Goal: Task Accomplishment & Management: Manage account settings

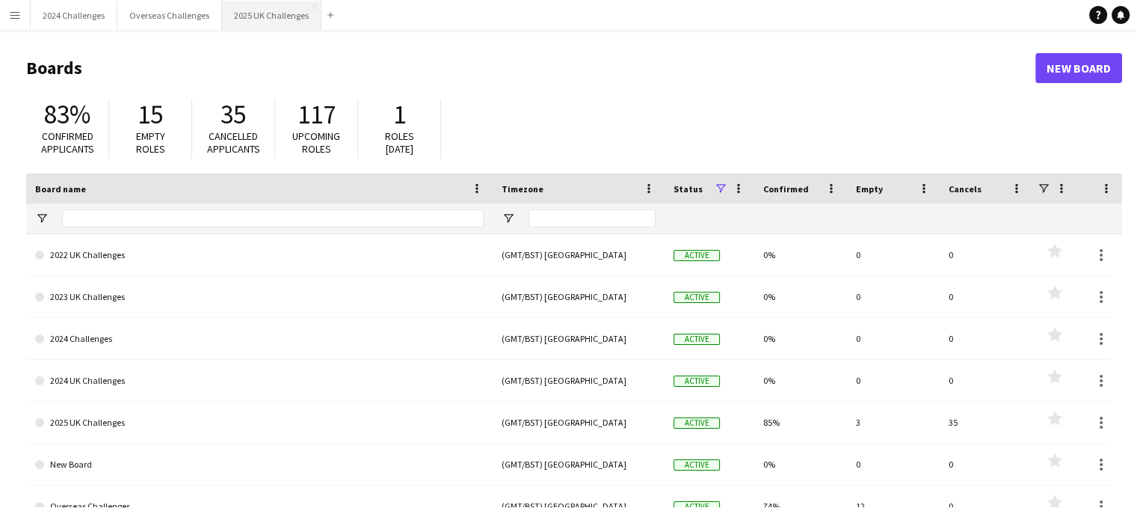
click at [285, 8] on button "2025 UK Challenges Close" at bounding box center [271, 15] width 99 height 29
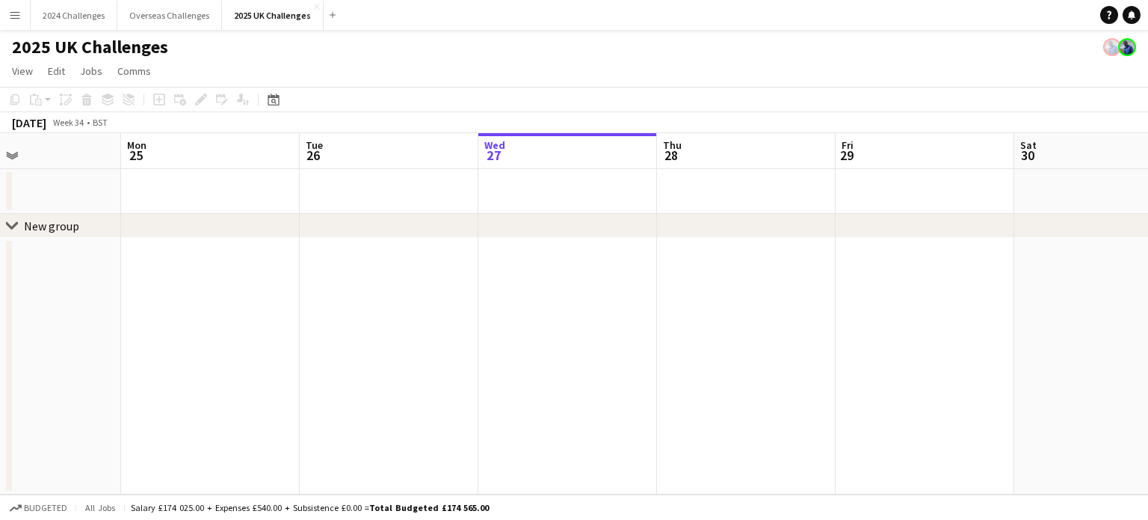
drag, startPoint x: 243, startPoint y: 247, endPoint x: 702, endPoint y: 268, distance: 459.5
click at [702, 268] on app-calendar-viewport "Fri 22 Sat 23 Sun 24 Mon 25 Tue 26 Wed 27 Thu 28 Fri 29 Sat 30 Sun 31 Mon 1 Tue…" at bounding box center [574, 313] width 1148 height 361
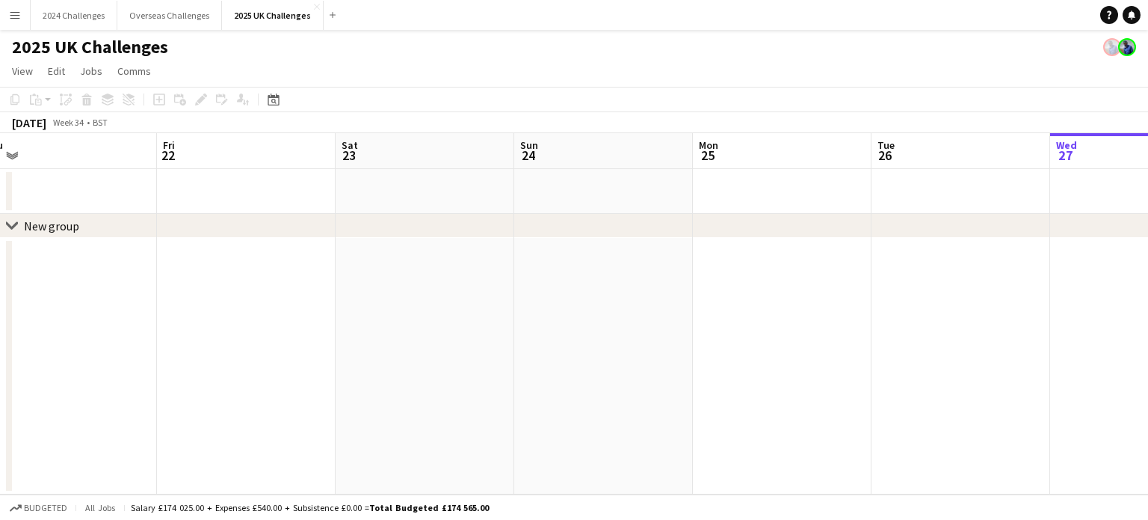
drag, startPoint x: 290, startPoint y: 304, endPoint x: 719, endPoint y: 318, distance: 429.3
click at [719, 318] on app-calendar-viewport "Tue 19 Wed 20 Thu 21 Fri 22 Sat 23 Sun 24 Mon 25 Tue 26 Wed 27 Thu 28 Fri 29 Sa…" at bounding box center [574, 313] width 1148 height 361
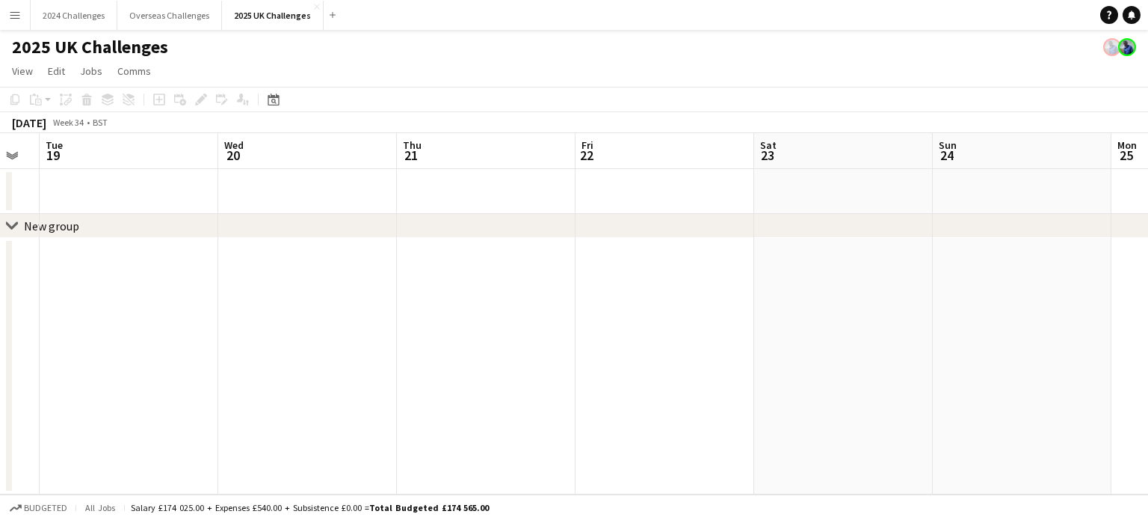
drag, startPoint x: 290, startPoint y: 317, endPoint x: 657, endPoint y: 326, distance: 367.2
click at [673, 324] on app-calendar-viewport "Sun 17 Mon 18 Tue 19 Wed 20 Thu 21 Fri 22 Sat 23 Sun 24 Mon 25 Tue 26 Wed 27 Th…" at bounding box center [574, 313] width 1148 height 361
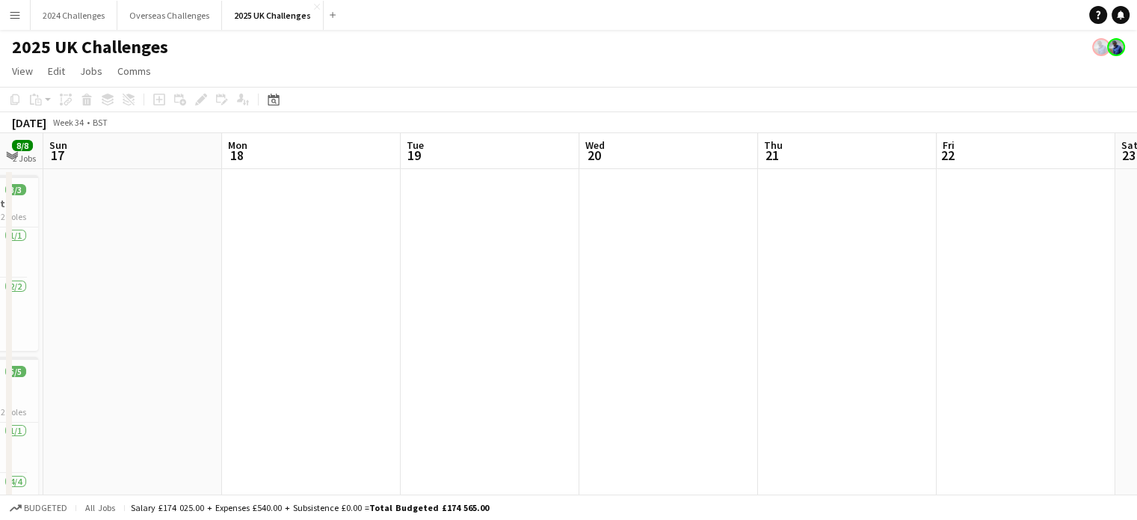
drag, startPoint x: 199, startPoint y: 313, endPoint x: 598, endPoint y: 316, distance: 399.2
click at [598, 316] on app-calendar-viewport "Fri 15 Sat 16 8/8 2 Jobs Sun 17 Mon 18 Tue 19 Wed 20 Thu 21 Fri 22 Sat 23 Sun 2…" at bounding box center [568, 405] width 1137 height 545
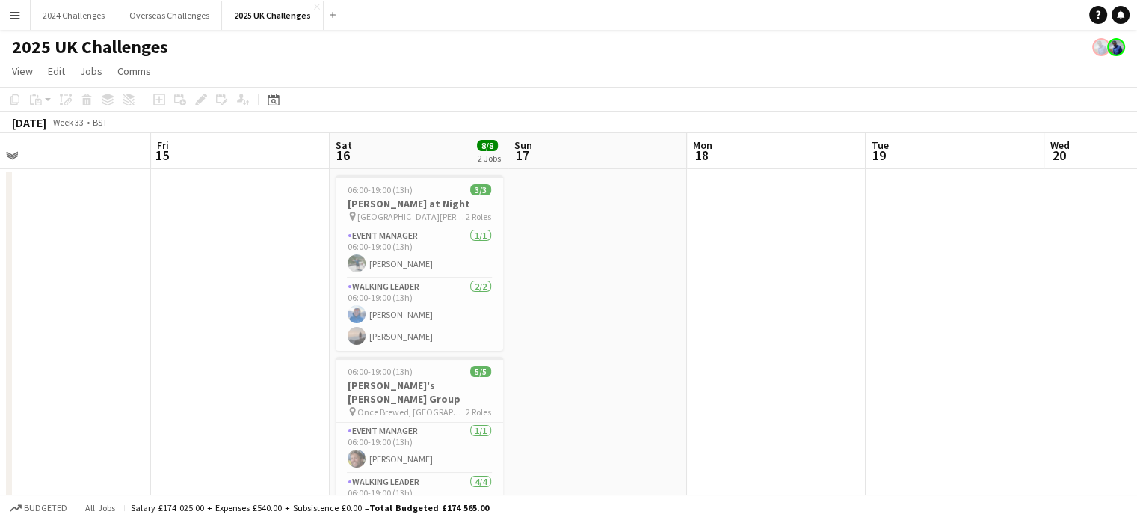
scroll to position [0, 380]
drag, startPoint x: 281, startPoint y: 313, endPoint x: 712, endPoint y: 323, distance: 431.4
click at [712, 323] on app-calendar-viewport "Tue 12 Wed 13 13/15 1 Job Thu 14 Fri 15 Sat 16 8/8 2 Jobs Sun 17 Mon 18 Tue 19 …" at bounding box center [568, 405] width 1137 height 545
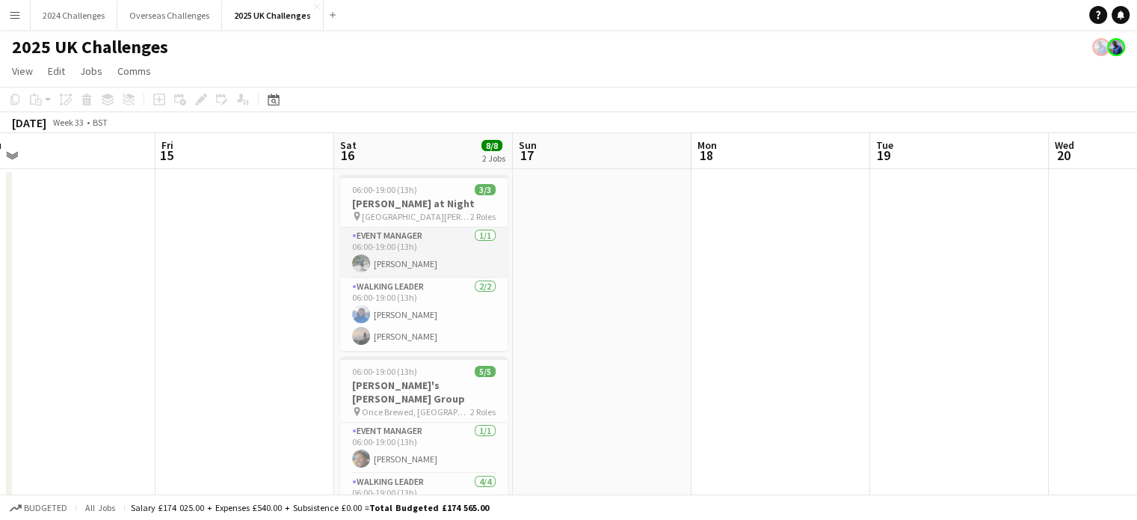
click at [392, 232] on app-card-role "Event Manager [DATE] 06:00-19:00 (13h) [PERSON_NAME]" at bounding box center [423, 252] width 167 height 51
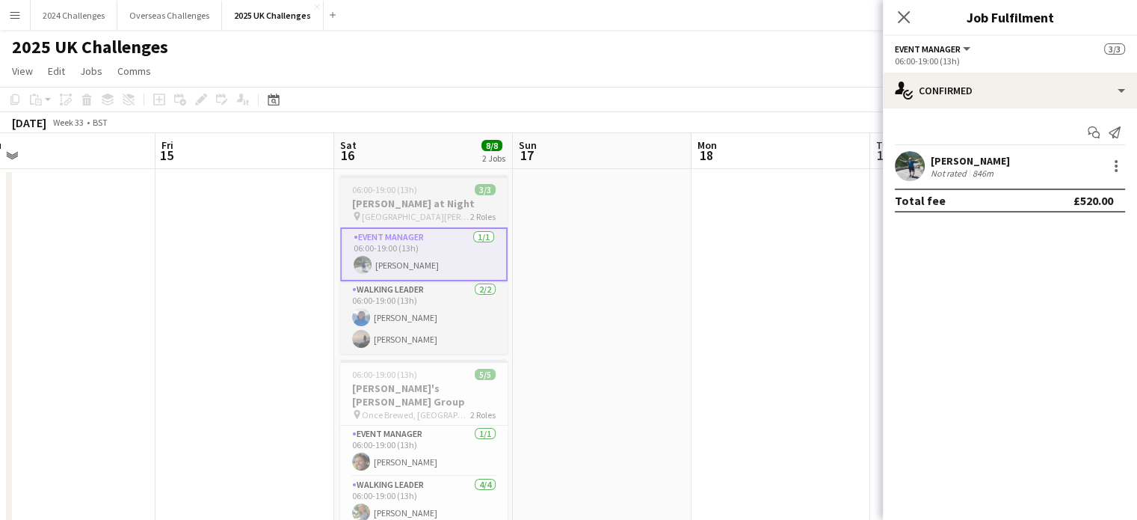
click at [413, 200] on h3 "[PERSON_NAME] at Night" at bounding box center [423, 203] width 167 height 13
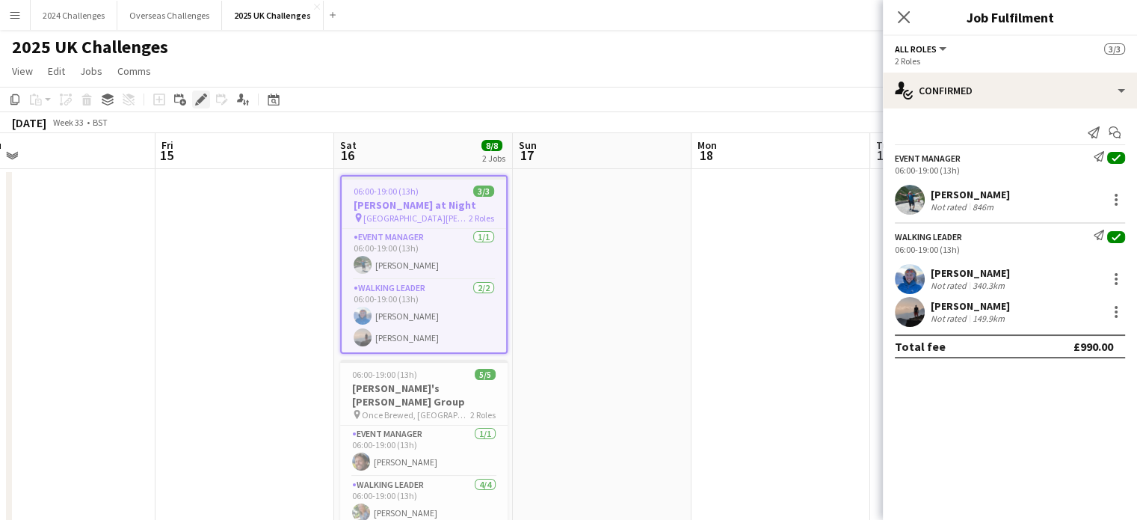
click at [203, 102] on icon "Edit" at bounding box center [201, 99] width 12 height 12
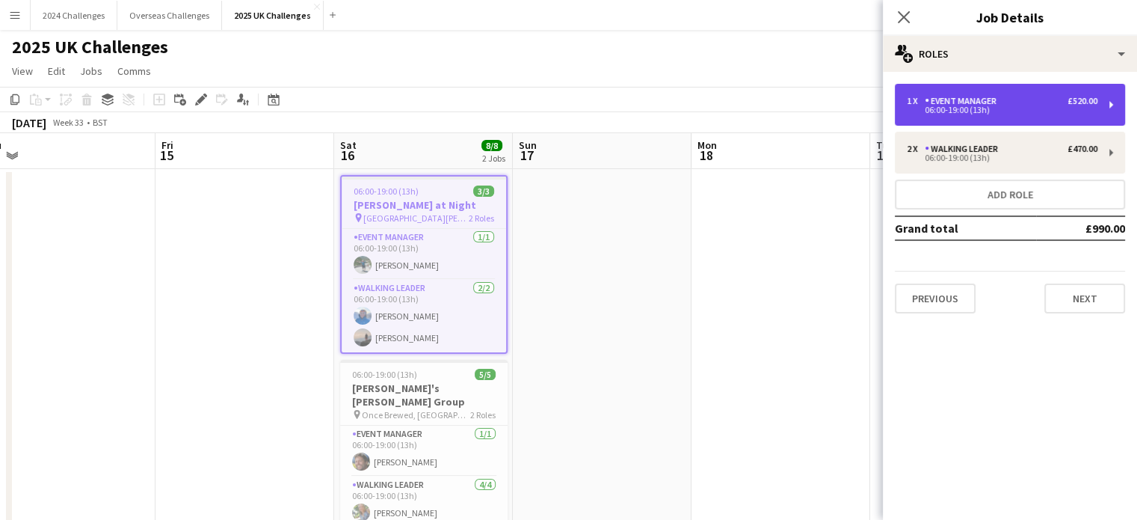
click at [968, 96] on div "Event Manager" at bounding box center [964, 101] width 78 height 10
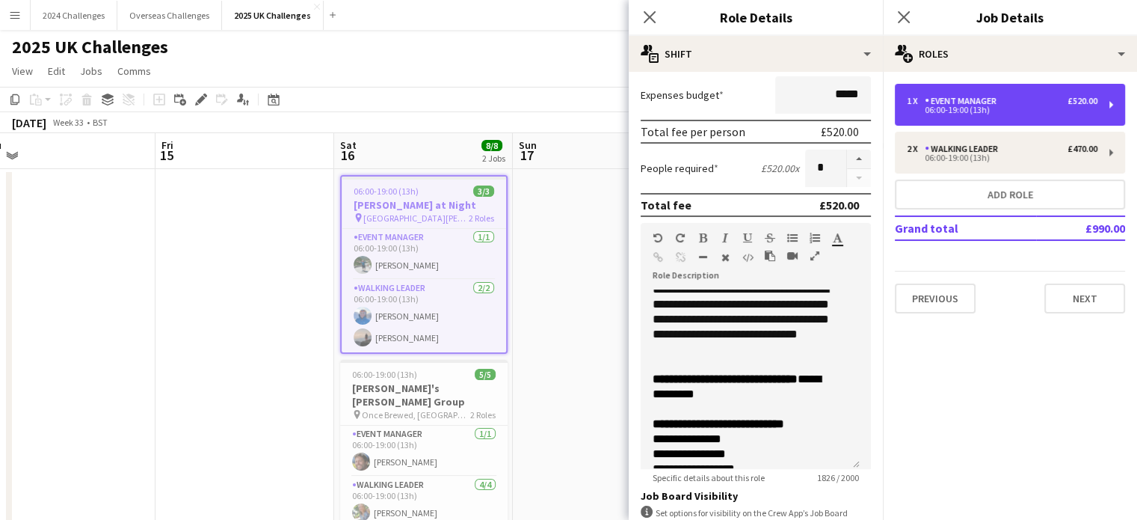
scroll to position [449, 0]
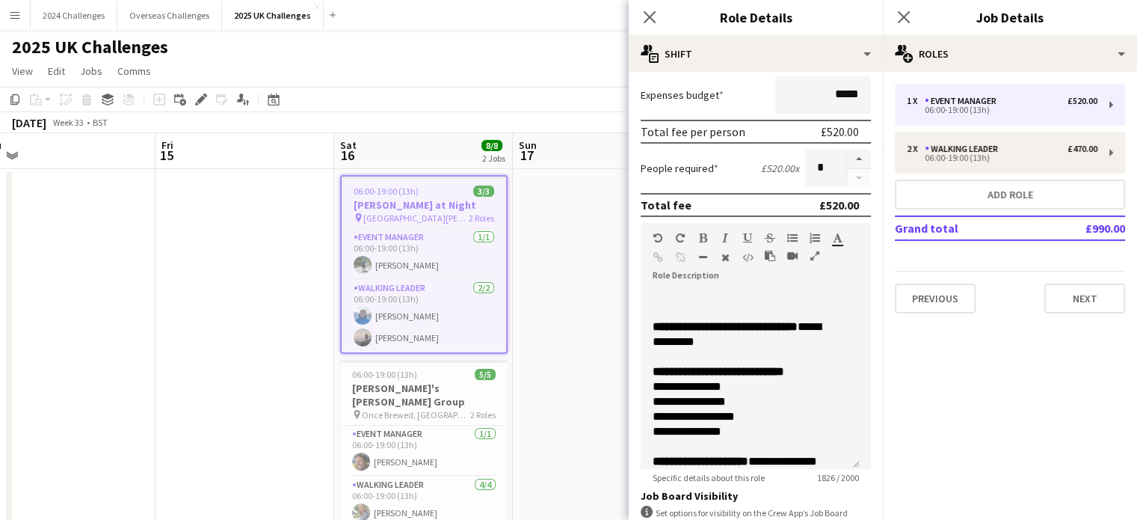
click at [557, 56] on div "2025 UK Challenges" at bounding box center [568, 44] width 1137 height 28
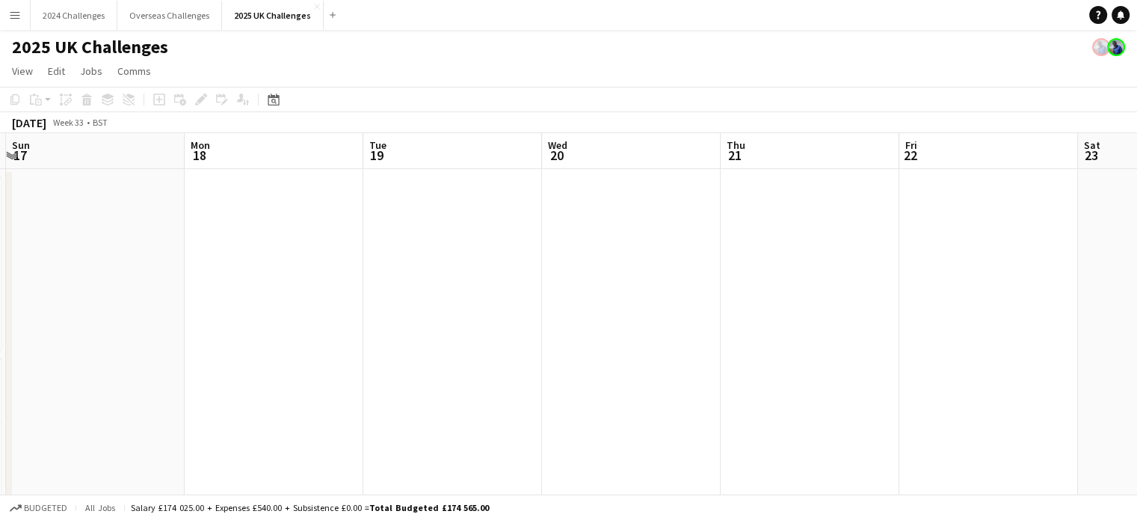
drag, startPoint x: 948, startPoint y: 280, endPoint x: 437, endPoint y: 318, distance: 512.7
click at [437, 318] on app-calendar-viewport "Thu 14 Fri 15 Sat 16 8/8 2 Jobs Sun 17 Mon 18 Tue 19 Wed 20 Thu 21 Fri 22 Sat 2…" at bounding box center [568, 405] width 1137 height 545
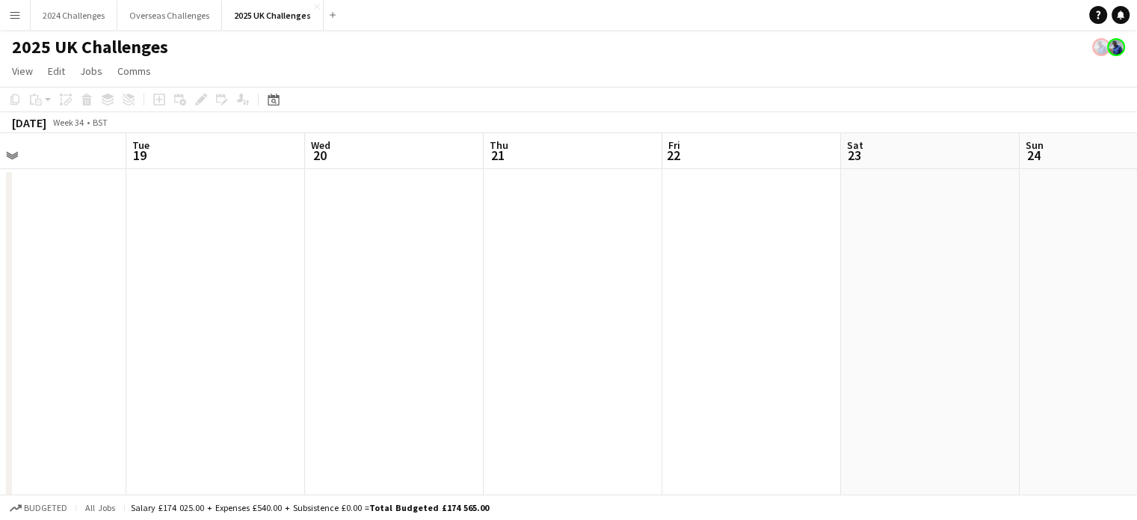
drag, startPoint x: 943, startPoint y: 319, endPoint x: 352, endPoint y: 352, distance: 591.5
click at [352, 352] on app-calendar-viewport "Sat 16 8/8 2 Jobs Sun 17 Mon 18 Tue 19 Wed 20 Thu 21 Fri 22 Sat 23 Sun 24 Mon 2…" at bounding box center [568, 405] width 1137 height 545
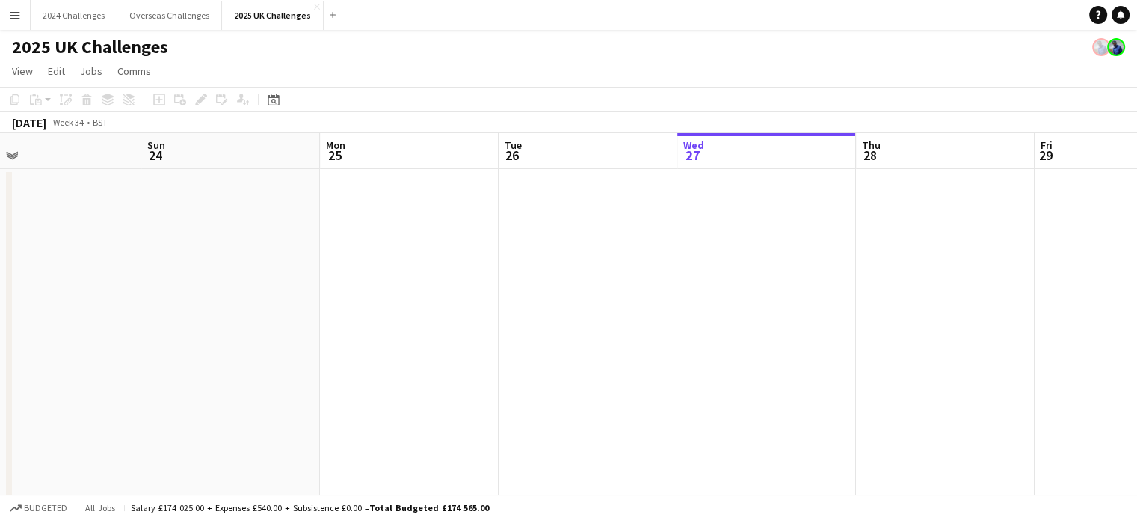
drag, startPoint x: 900, startPoint y: 328, endPoint x: 419, endPoint y: 322, distance: 480.7
click at [413, 324] on app-calendar-viewport "Wed 20 Thu 21 Fri 22 Sat 23 Sun 24 Mon 25 Tue 26 Wed 27 Thu 28 Fri 29 Sat 30 Su…" at bounding box center [568, 405] width 1137 height 545
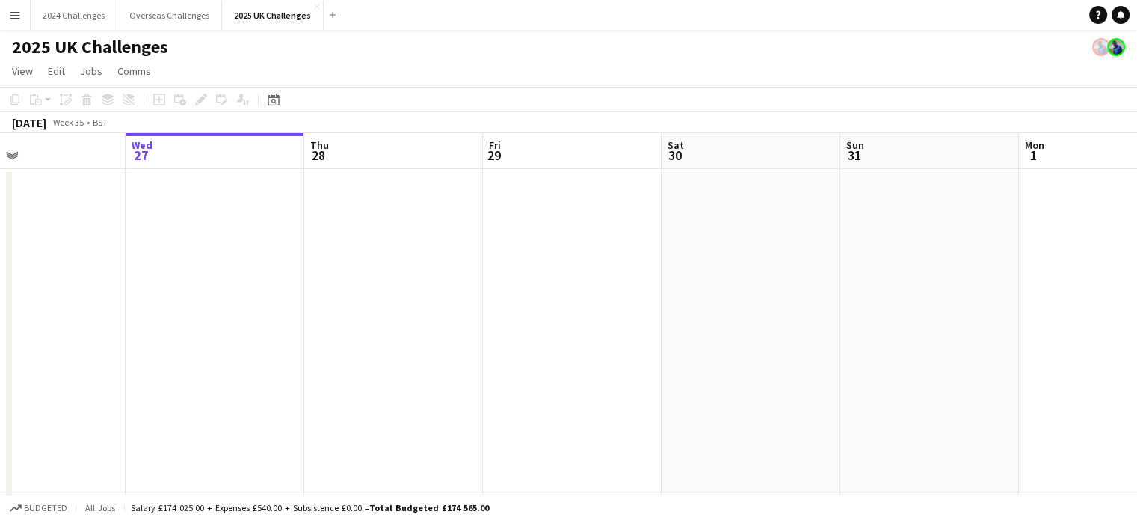
drag, startPoint x: 924, startPoint y: 346, endPoint x: 416, endPoint y: 328, distance: 507.9
click at [416, 328] on app-calendar-viewport "Sun 24 Mon 25 Tue 26 Wed 27 Thu 28 Fri 29 Sat 30 Sun 31 Mon 1 Tue 2 Wed 3 Thu 4" at bounding box center [568, 405] width 1137 height 545
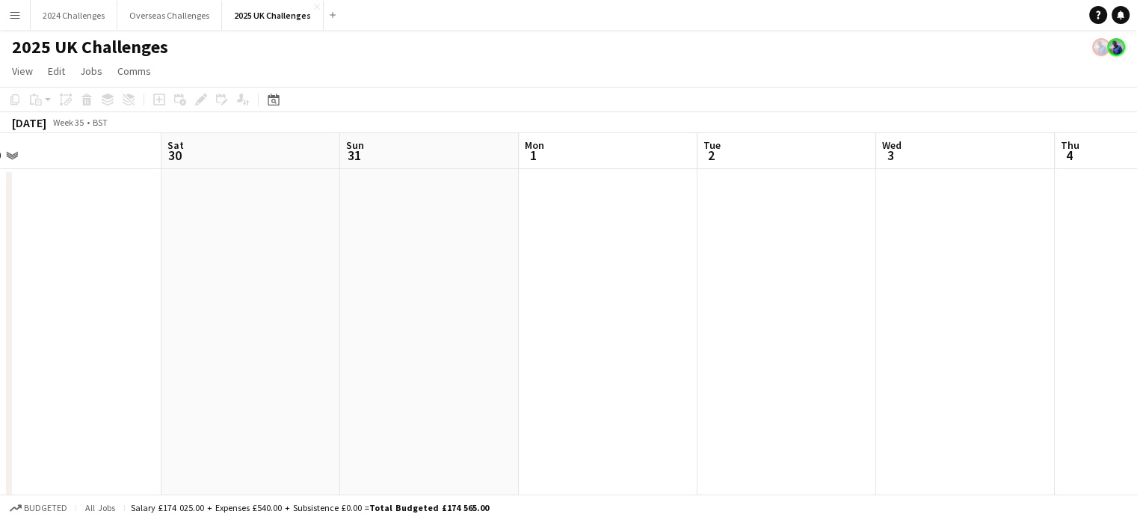
scroll to position [0, 570]
drag, startPoint x: 962, startPoint y: 334, endPoint x: 455, endPoint y: 325, distance: 506.9
click at [455, 325] on app-calendar-viewport "Tue 26 Wed 27 Thu 28 Fri 29 Sat 30 Sun 31 Mon 1 Tue 2 Wed 3 Thu 4 Fri 5 Sat 6 3…" at bounding box center [568, 427] width 1137 height 589
drag, startPoint x: 848, startPoint y: 305, endPoint x: 274, endPoint y: 299, distance: 574.1
click at [266, 305] on app-calendar-viewport "Tue 26 Wed 27 Thu 28 Fri 29 Sat 30 Sun 31 Mon 1 Tue 2 Wed 3 Thu 4 Fri 5 Sat 6 3…" at bounding box center [568, 427] width 1137 height 589
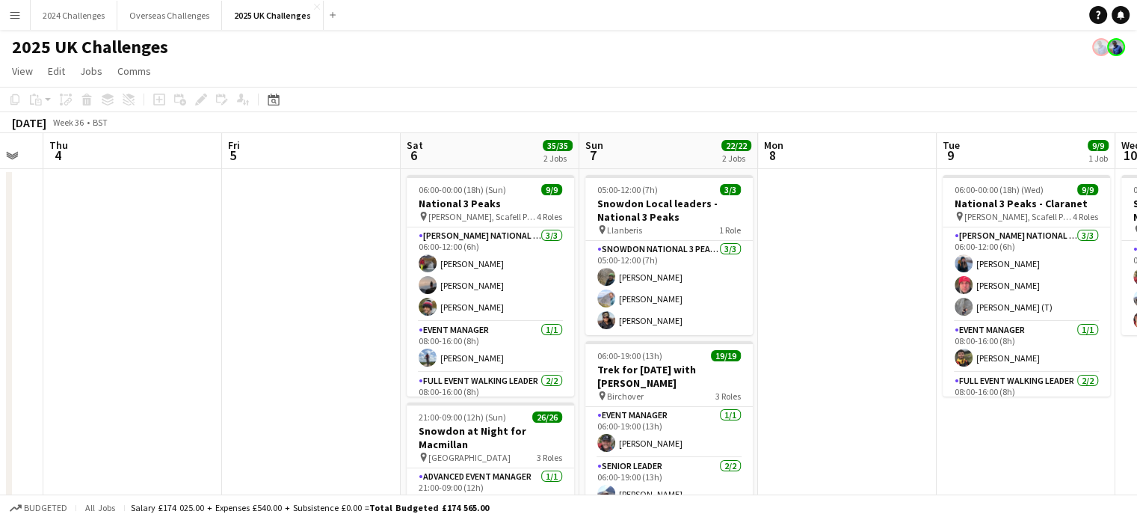
drag, startPoint x: 646, startPoint y: 320, endPoint x: 259, endPoint y: 297, distance: 387.2
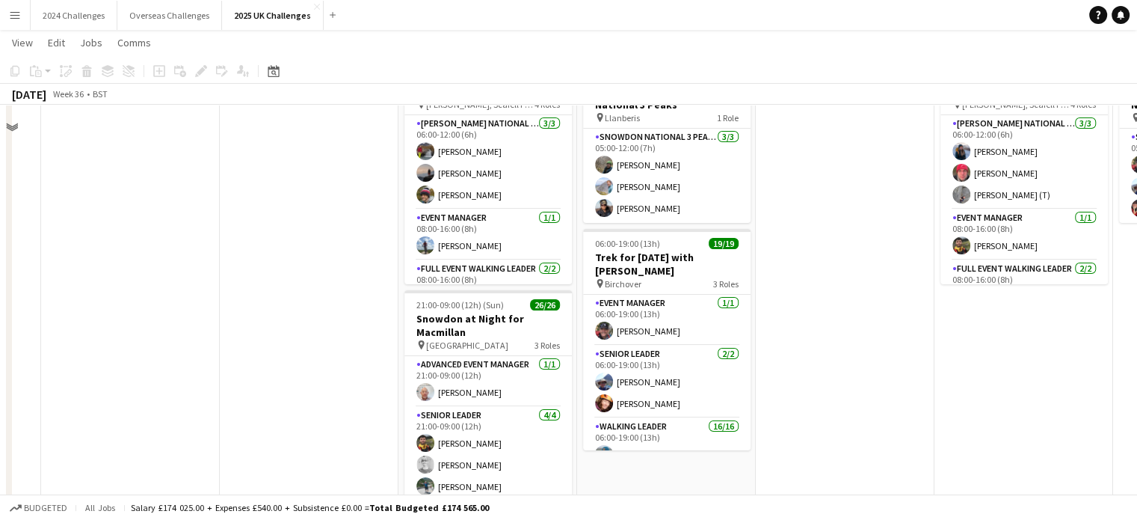
scroll to position [150, 0]
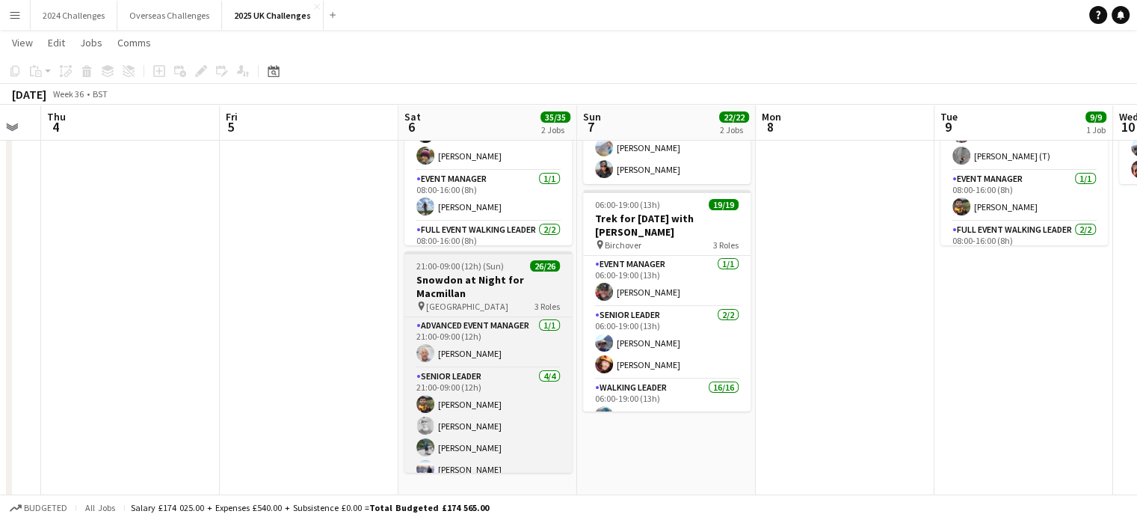
click at [460, 289] on h3 "Snowdon at Night for Macmillan" at bounding box center [487, 286] width 167 height 27
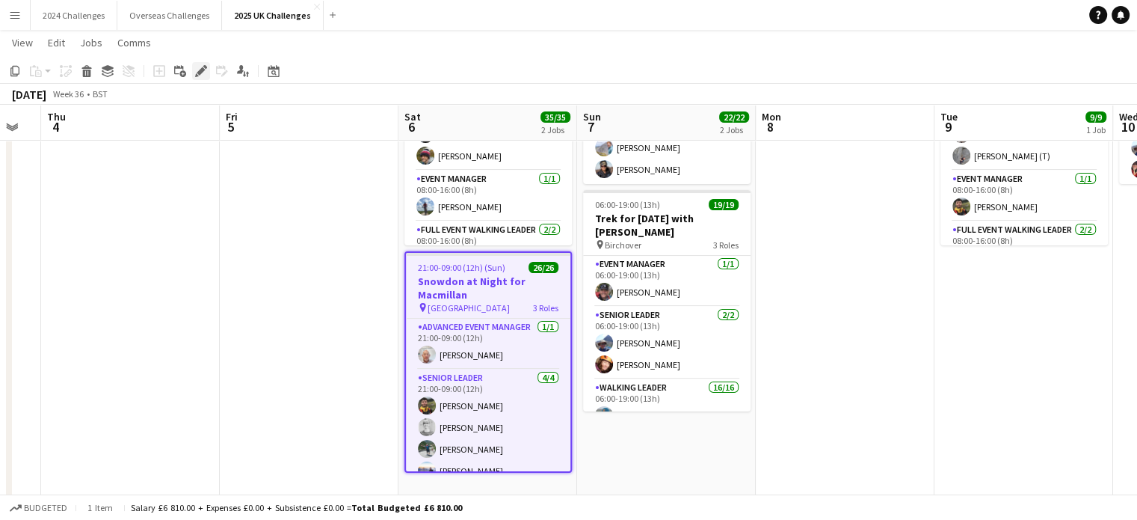
click at [203, 66] on icon at bounding box center [205, 67] width 4 height 4
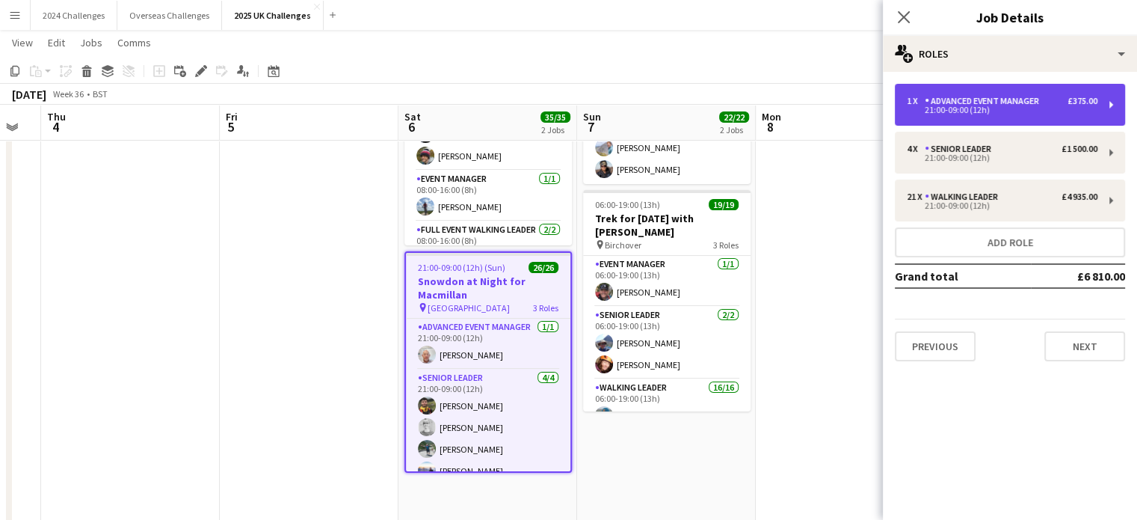
click at [946, 99] on div "Advanced Event Manager" at bounding box center [985, 101] width 120 height 10
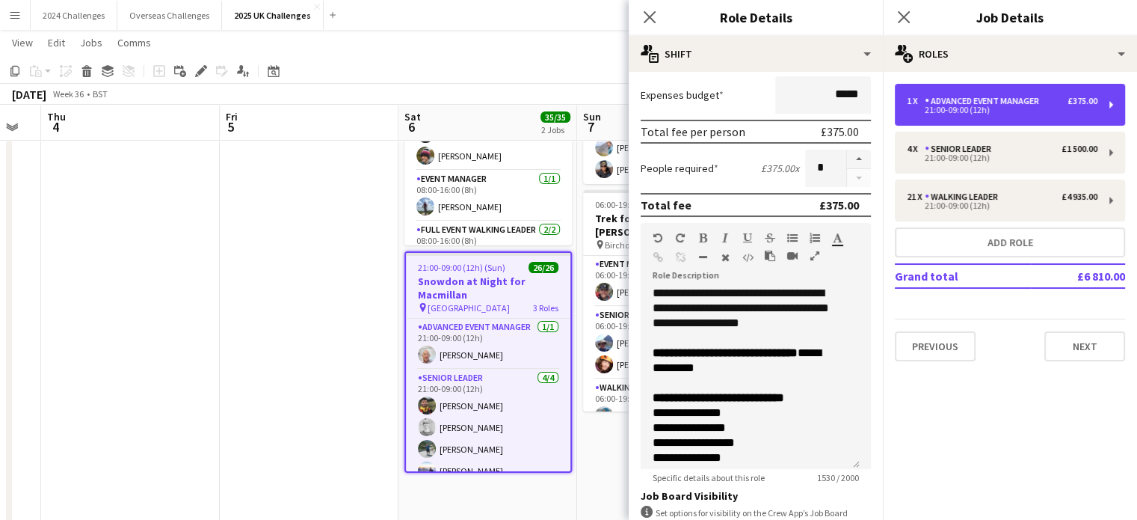
scroll to position [374, 0]
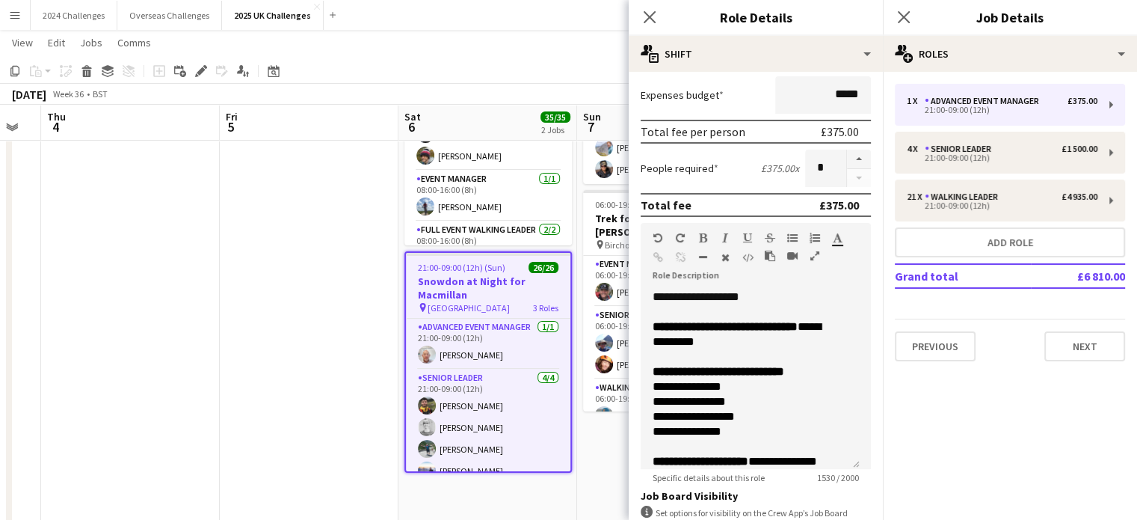
click at [556, 39] on app-page-menu "View Day view expanded Day view collapsed Month view Date picker Jump to [DATE]…" at bounding box center [568, 44] width 1137 height 28
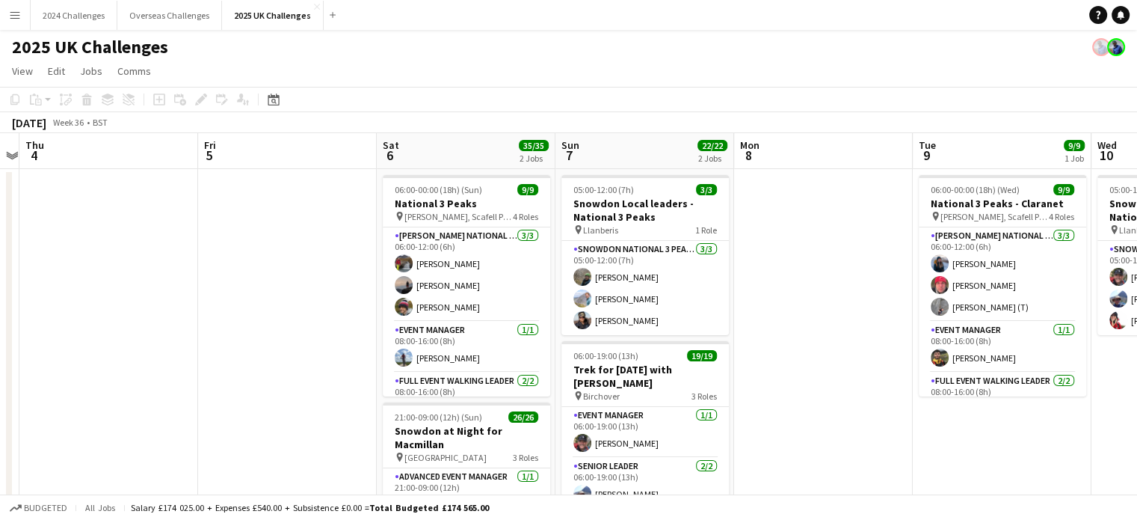
scroll to position [0, 650]
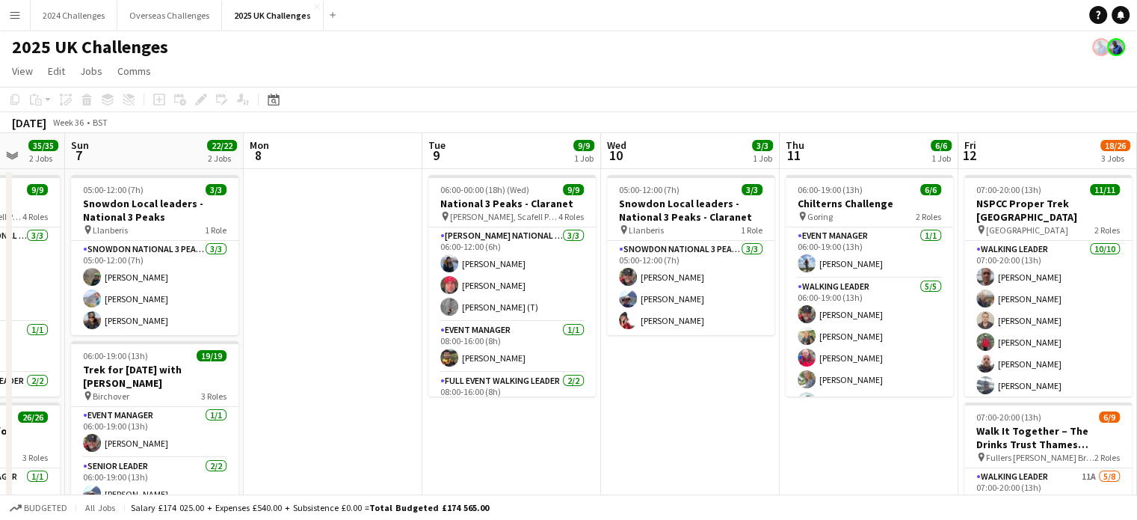
drag, startPoint x: 968, startPoint y: 446, endPoint x: 457, endPoint y: 432, distance: 510.7
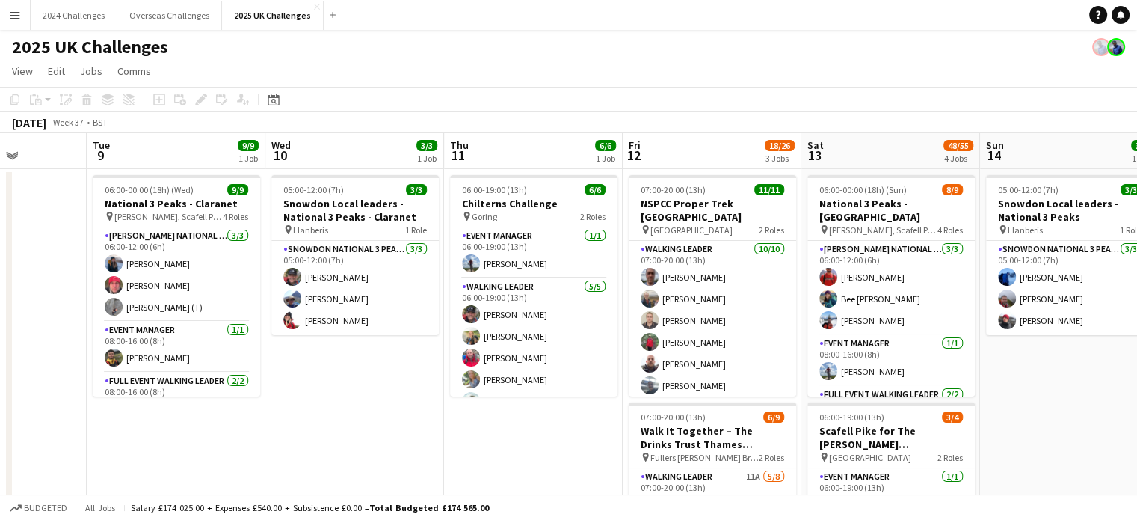
scroll to position [0, 535]
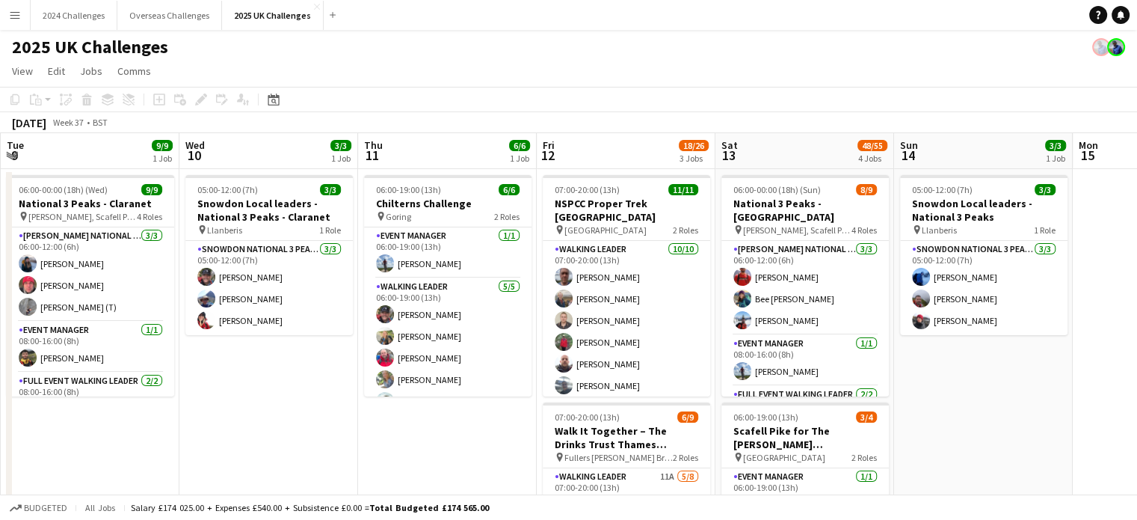
drag, startPoint x: 849, startPoint y: 443, endPoint x: 428, endPoint y: 412, distance: 422.8
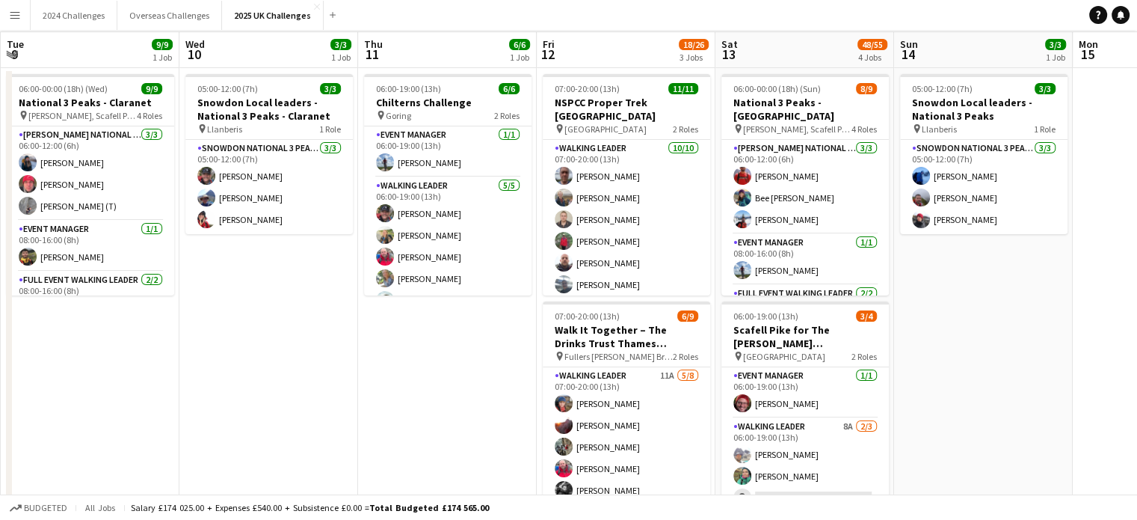
scroll to position [0, 0]
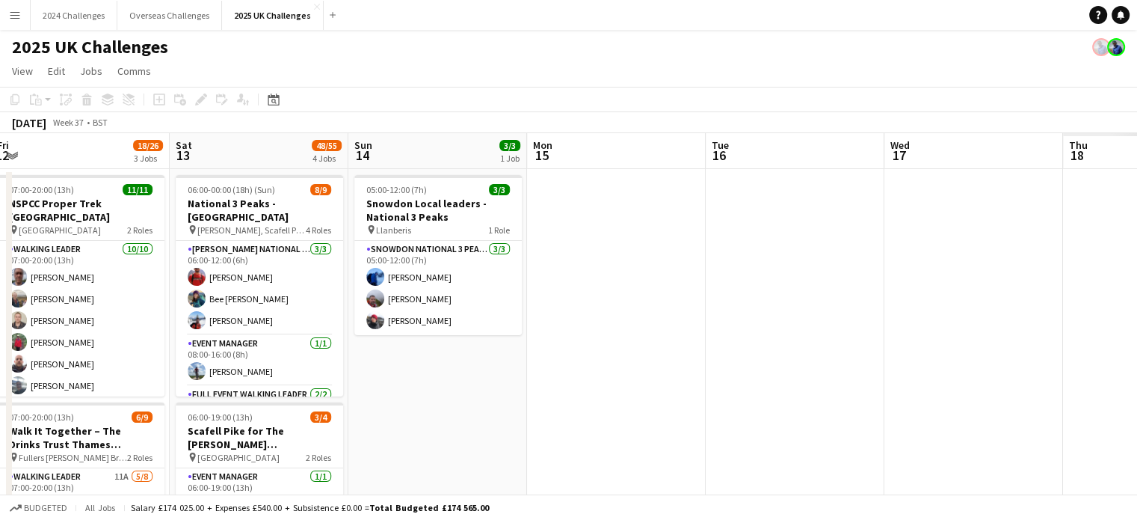
drag, startPoint x: 1020, startPoint y: 375, endPoint x: 432, endPoint y: 361, distance: 588.5
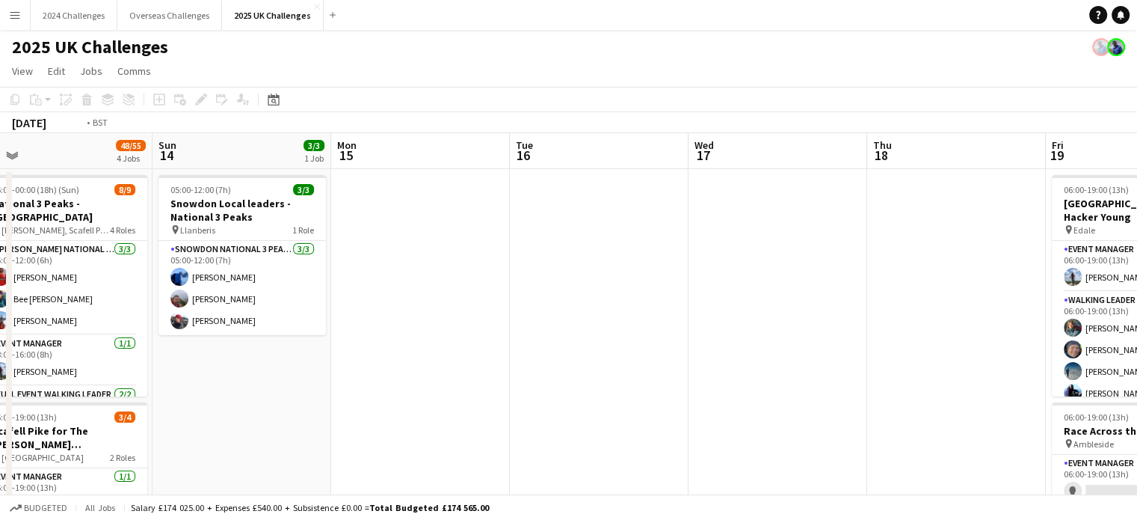
drag, startPoint x: 964, startPoint y: 357, endPoint x: 455, endPoint y: 363, distance: 509.8
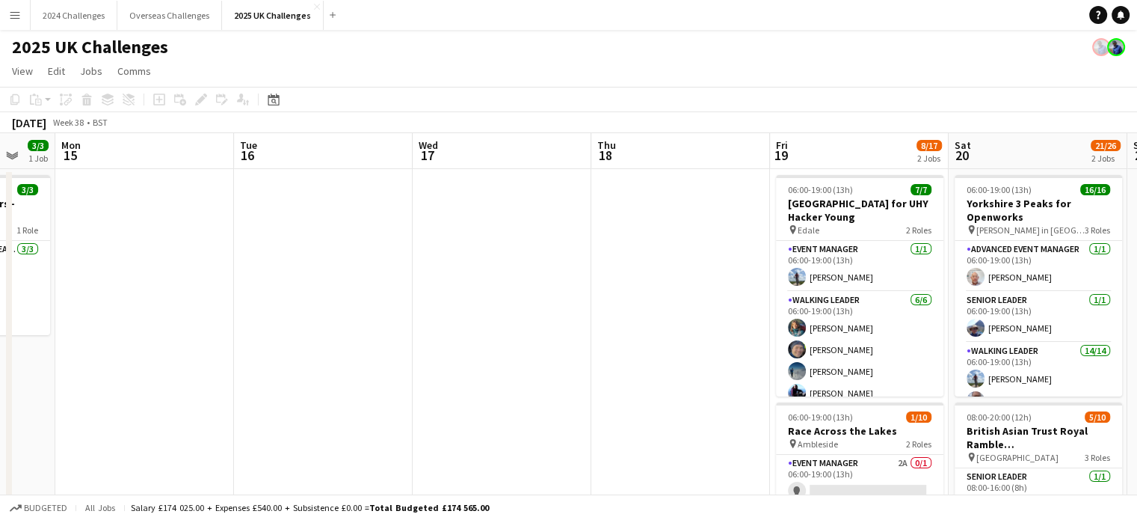
drag, startPoint x: 544, startPoint y: 353, endPoint x: 380, endPoint y: 349, distance: 163.8
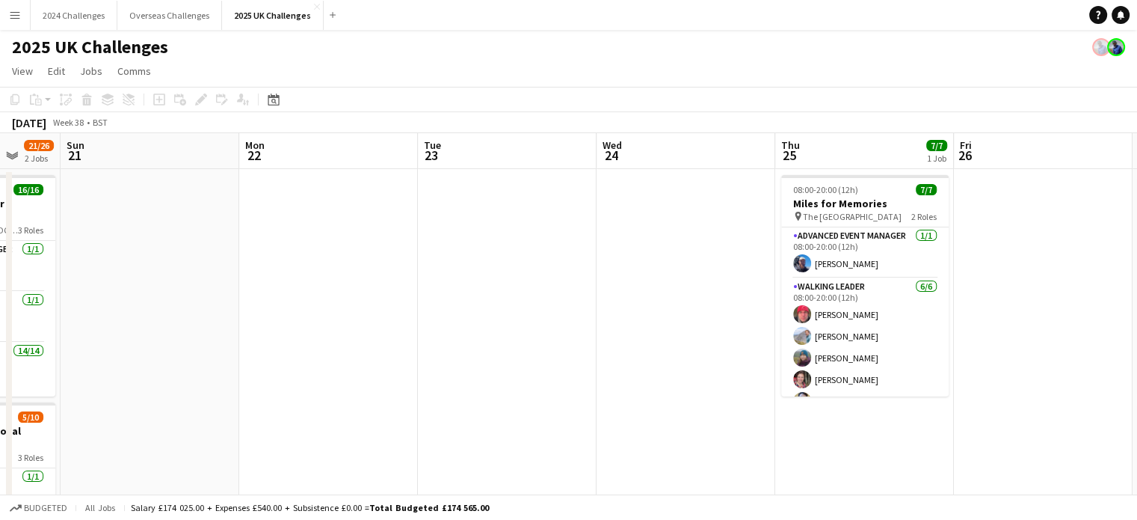
drag, startPoint x: 972, startPoint y: 344, endPoint x: 275, endPoint y: 346, distance: 696.7
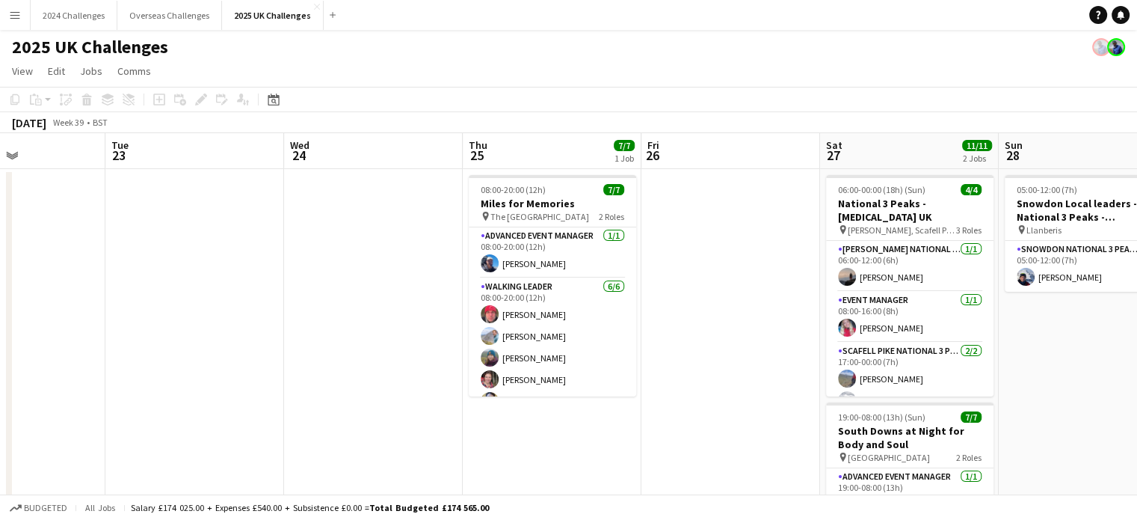
scroll to position [0, 614]
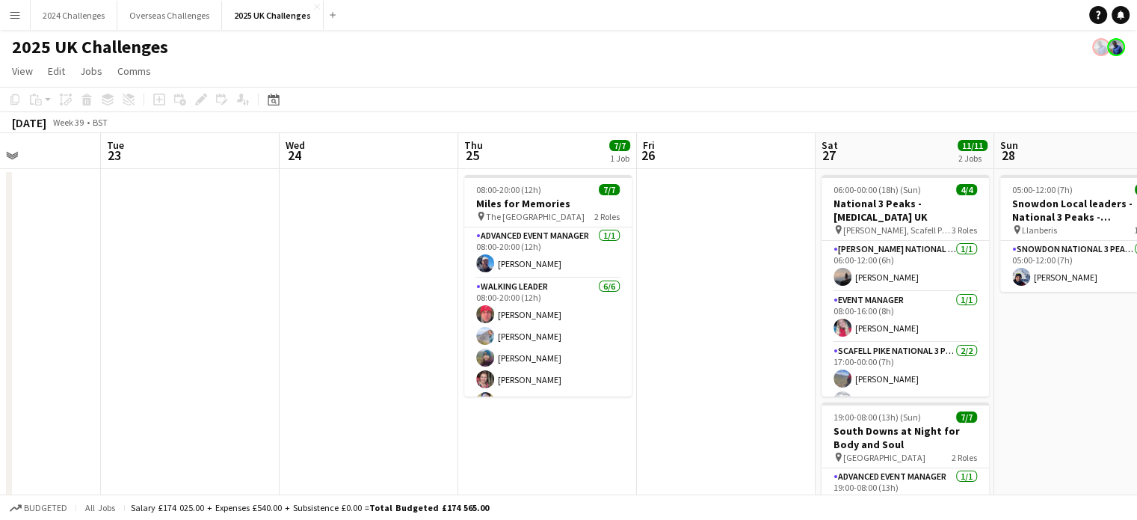
drag, startPoint x: 453, startPoint y: 342, endPoint x: 291, endPoint y: 337, distance: 162.3
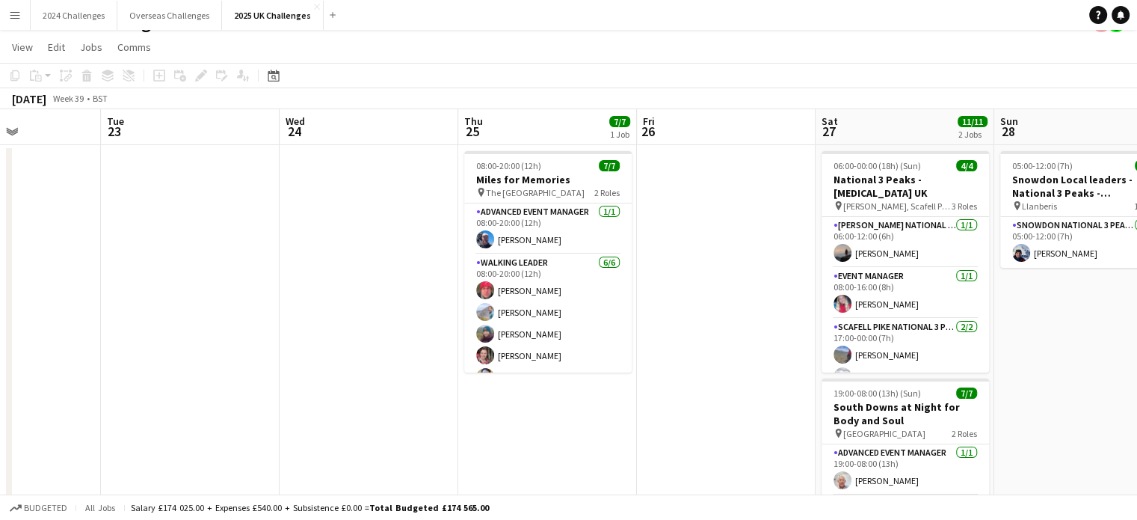
scroll to position [0, 0]
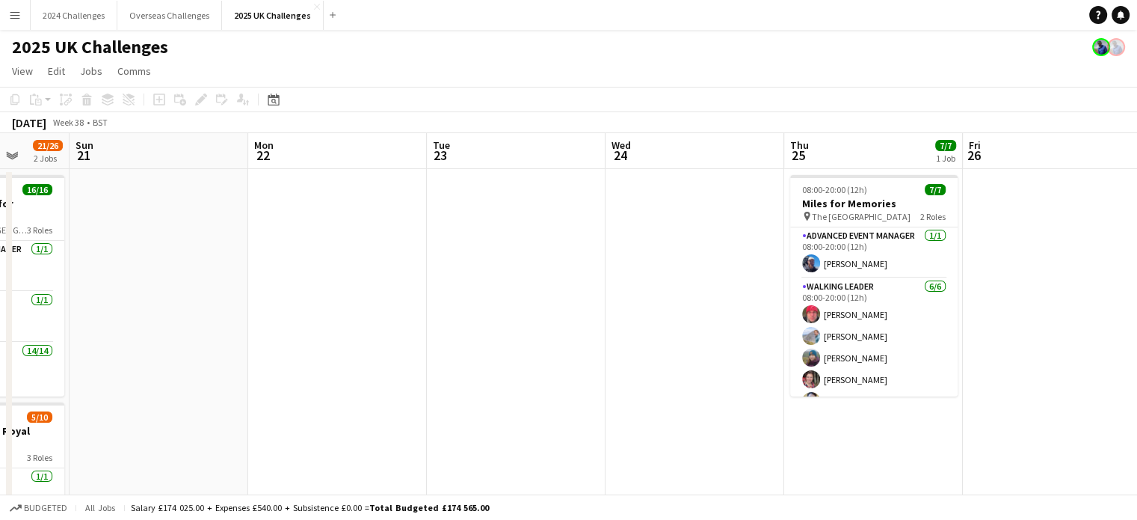
drag, startPoint x: 242, startPoint y: 227, endPoint x: 751, endPoint y: 229, distance: 508.3
click at [751, 229] on app-calendar-viewport "Thu 18 Fri 19 8/17 2 Jobs Sat 20 21/26 2 Jobs Sun 21 Mon 22 Tue 23 Wed 24 Thu 2…" at bounding box center [568, 427] width 1137 height 589
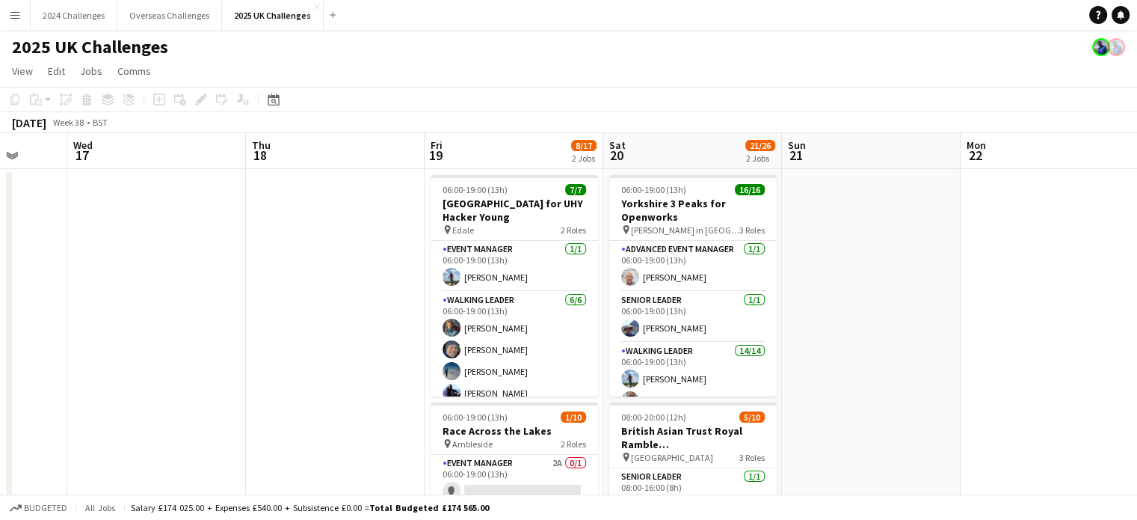
drag, startPoint x: 515, startPoint y: 256, endPoint x: 1039, endPoint y: 257, distance: 524.0
click at [1039, 257] on app-calendar-viewport "Sun 14 Mon 15 Tue 16 Wed 17 Thu 18 Fri 19 8/17 2 Jobs Sat 20 21/26 2 Jobs Sun 2…" at bounding box center [568, 427] width 1137 height 589
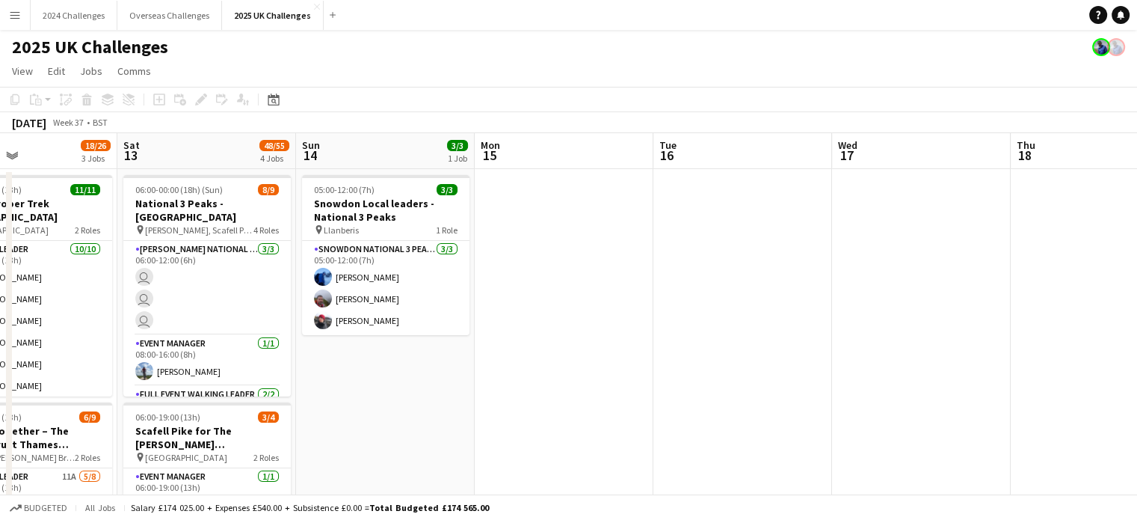
drag, startPoint x: 276, startPoint y: 298, endPoint x: 1013, endPoint y: 298, distance: 737.1
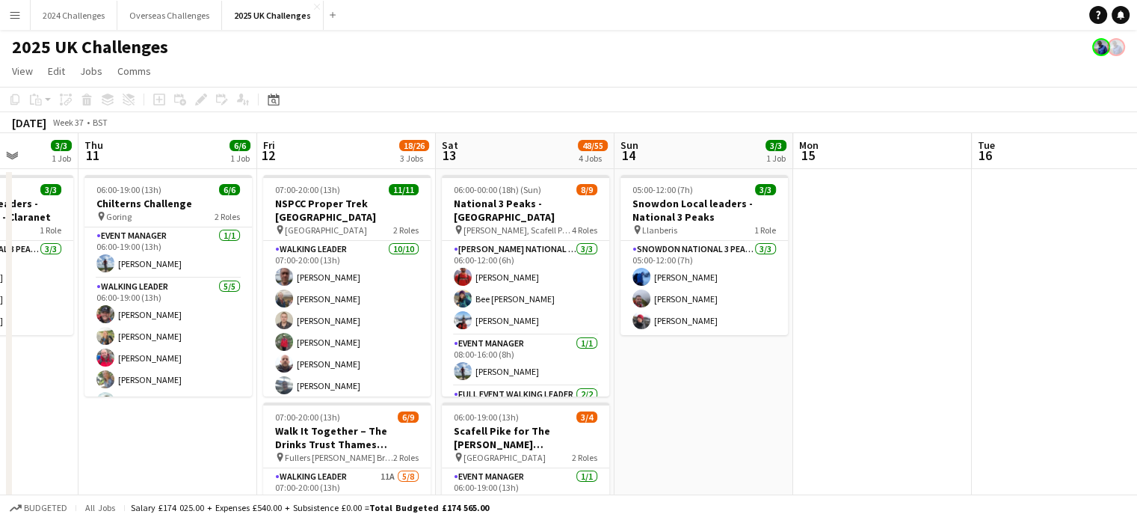
scroll to position [0, 446]
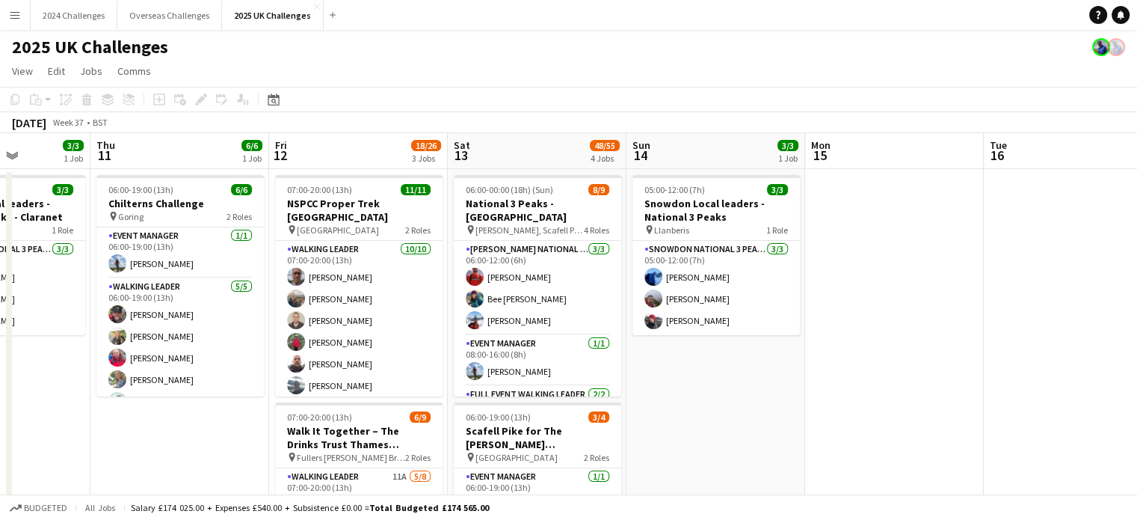
drag, startPoint x: 684, startPoint y: 304, endPoint x: 1014, endPoint y: 286, distance: 330.9
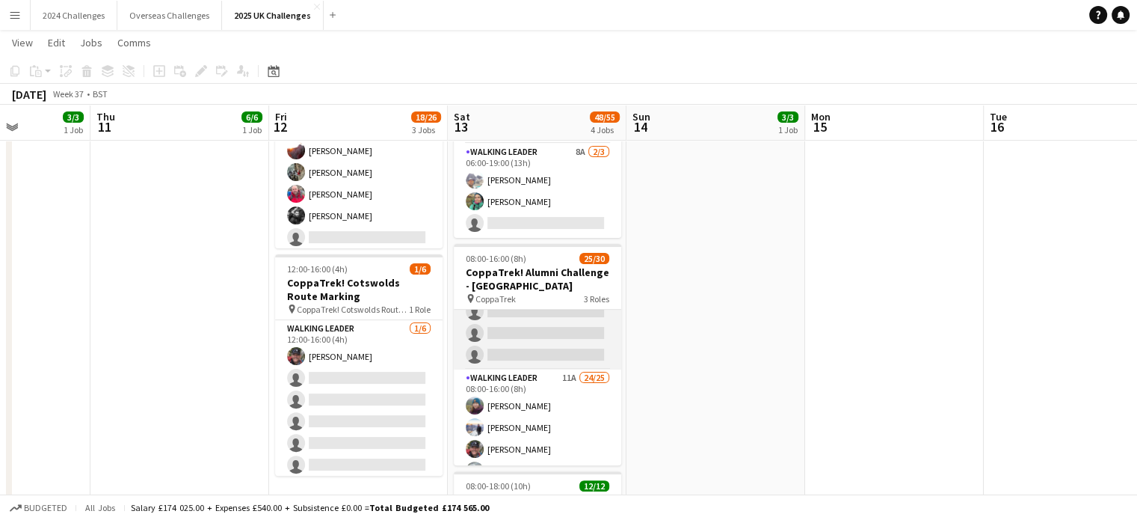
scroll to position [0, 0]
